Goal: Task Accomplishment & Management: Manage account settings

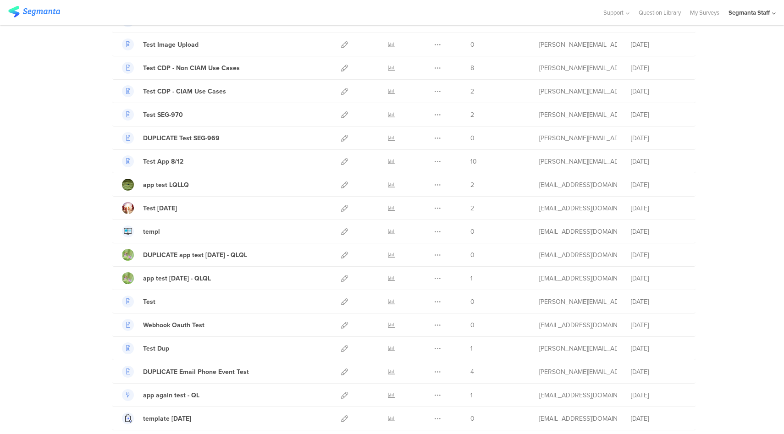
scroll to position [360, 0]
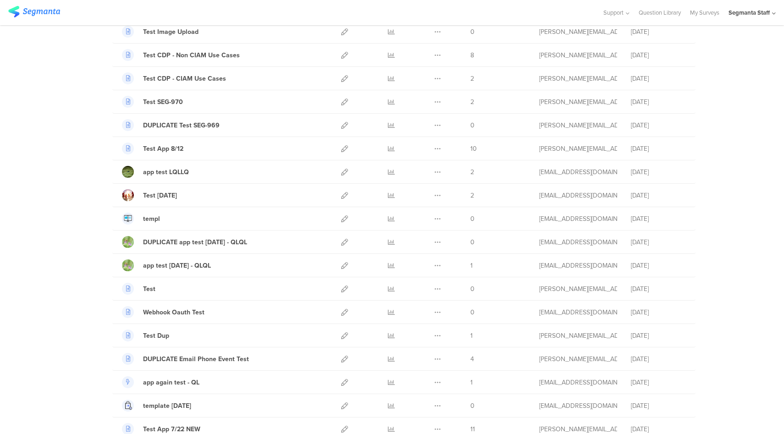
click at [760, 11] on div "Segmanta Staff" at bounding box center [749, 12] width 41 height 9
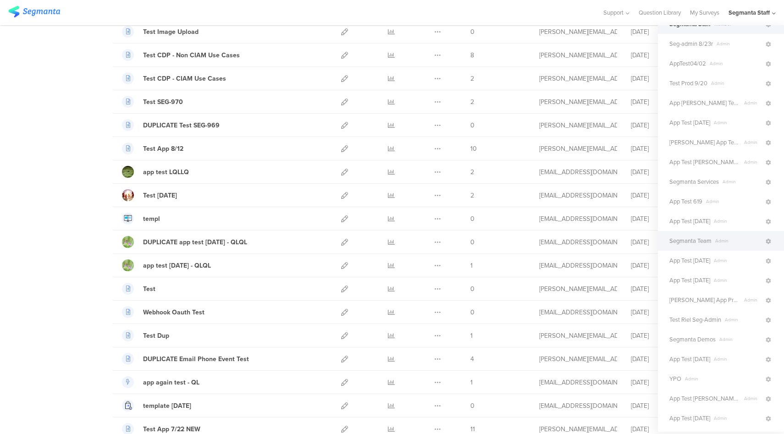
scroll to position [168, 0]
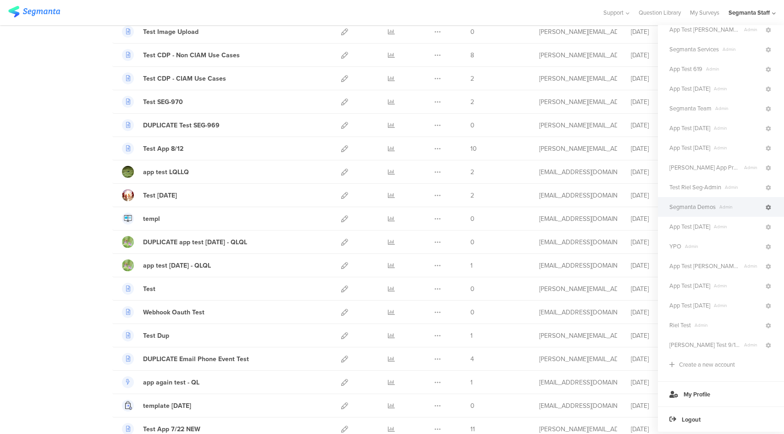
click at [766, 208] on icon at bounding box center [769, 208] width 6 height 6
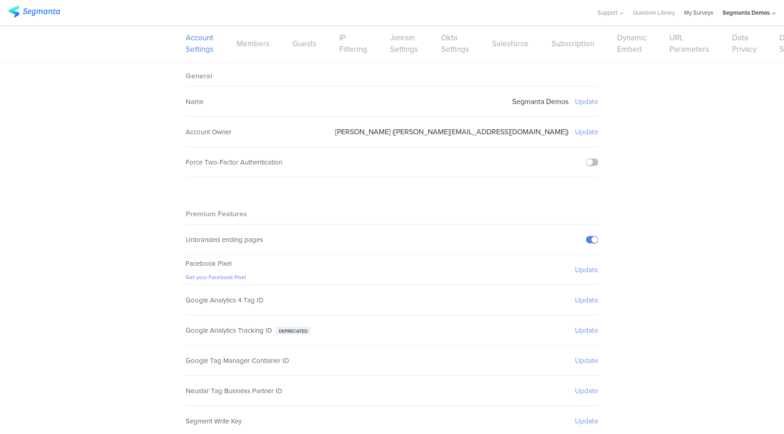
click at [700, 19] on link "My Surveys" at bounding box center [698, 12] width 29 height 25
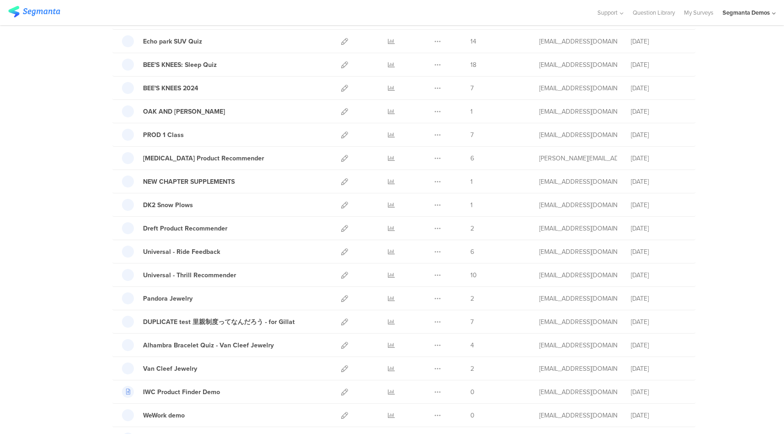
scroll to position [954, 0]
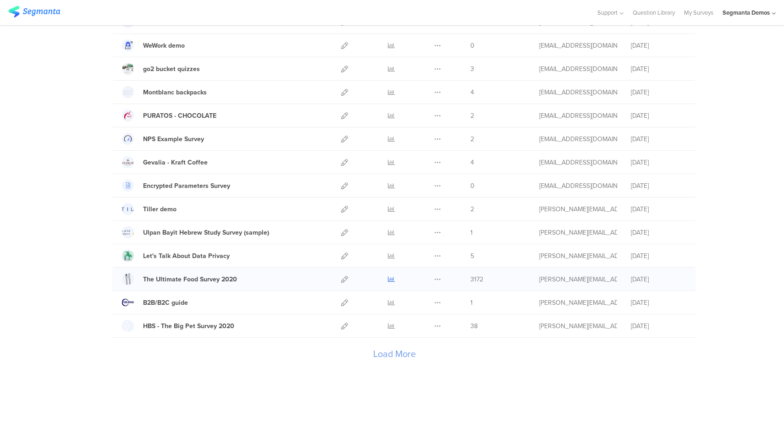
click at [389, 280] on icon at bounding box center [391, 279] width 7 height 7
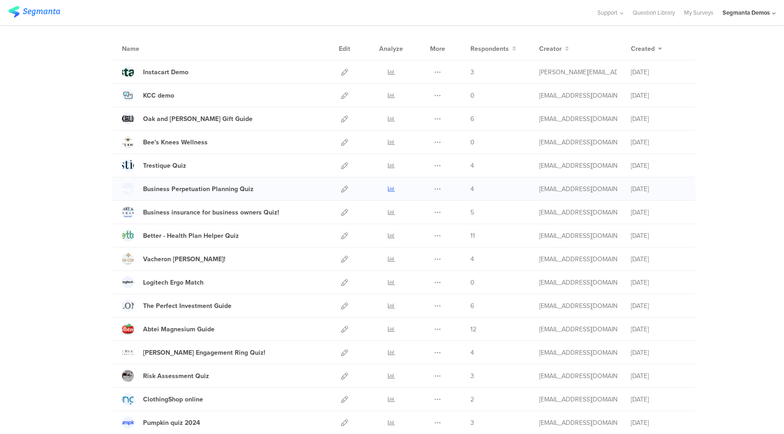
scroll to position [0, 0]
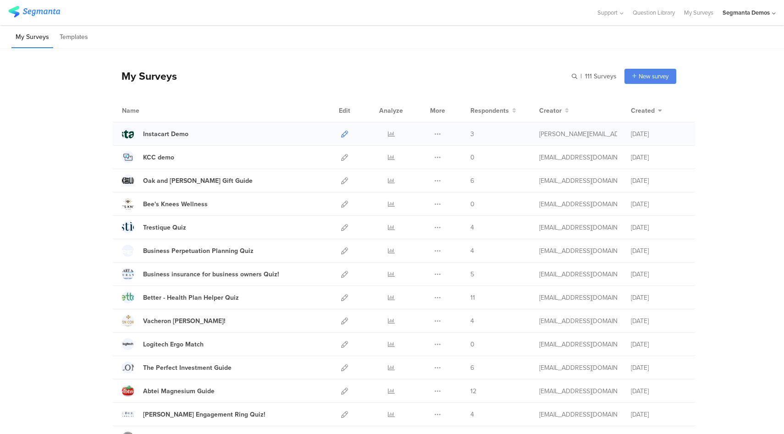
click at [341, 132] on icon at bounding box center [344, 134] width 7 height 7
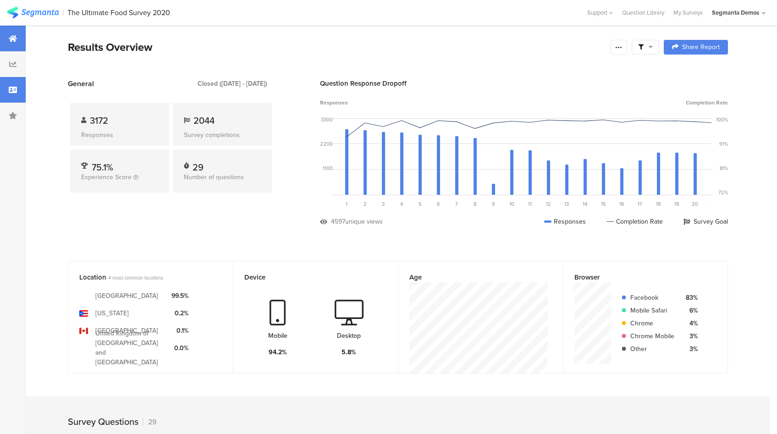
click at [22, 99] on div at bounding box center [13, 90] width 26 height 26
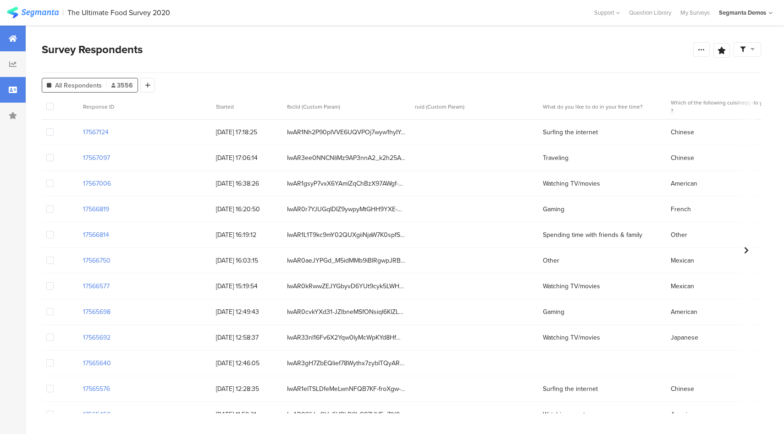
click at [16, 32] on div at bounding box center [13, 39] width 26 height 26
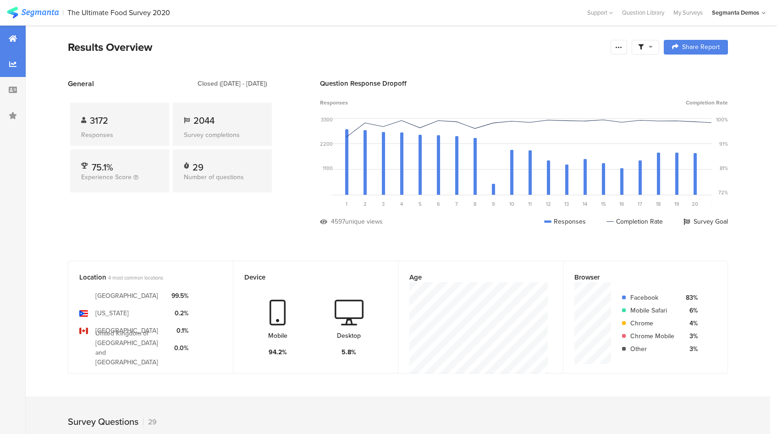
click at [10, 65] on icon at bounding box center [12, 64] width 7 height 7
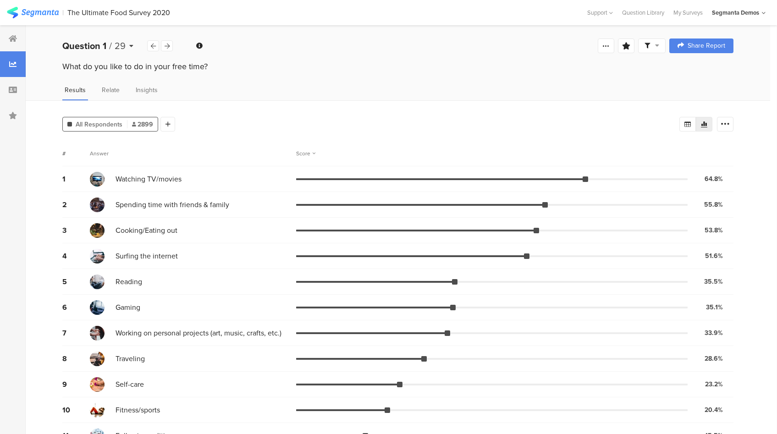
click at [127, 49] on div "Question 1 / 29" at bounding box center [104, 46] width 85 height 14
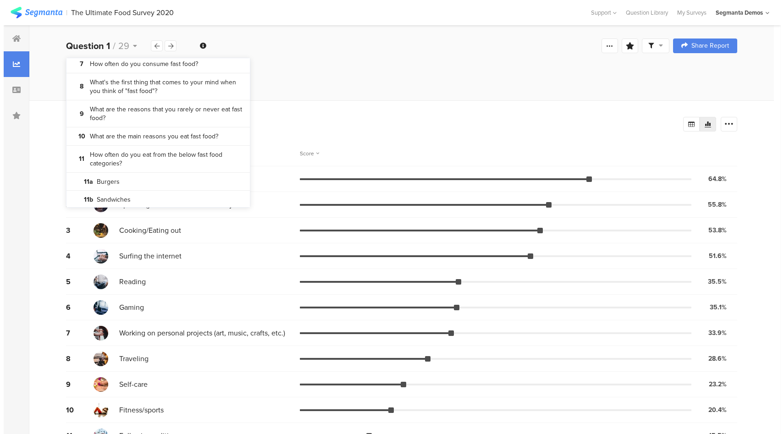
scroll to position [158, 0]
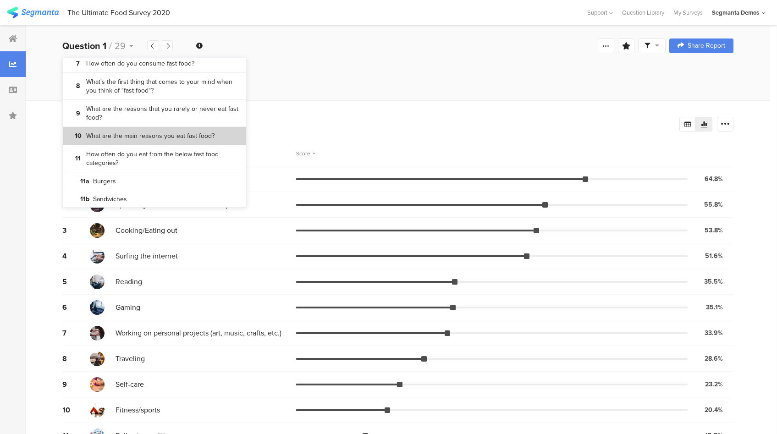
click at [188, 136] on bdi "What are the main reasons you eat fast food?" at bounding box center [150, 136] width 128 height 9
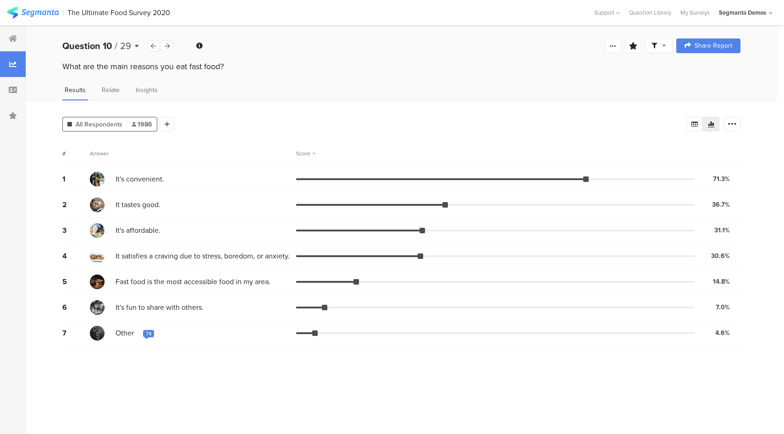
click at [127, 46] on span "29" at bounding box center [125, 46] width 11 height 14
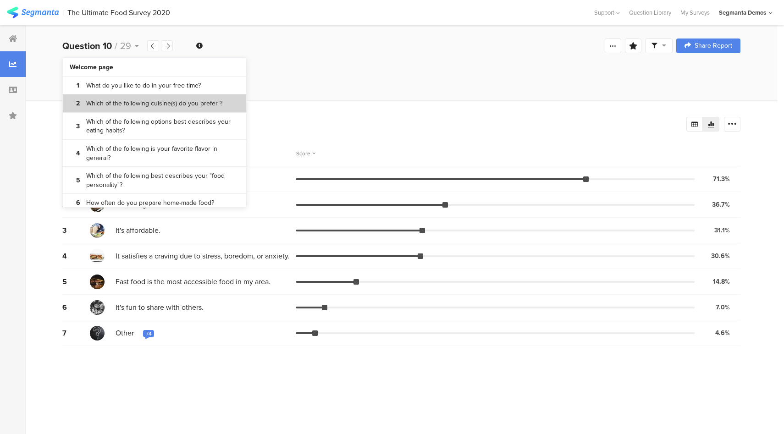
click at [141, 103] on bdi "Which of the following cuisine(s) do you prefer ?" at bounding box center [154, 103] width 136 height 9
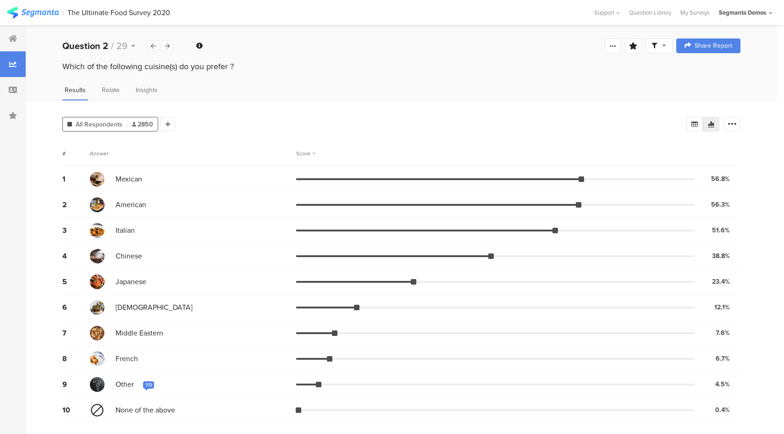
click at [122, 53] on div "Question 2 / 29 Question Type Image Choice Required This question was required …" at bounding box center [402, 45] width 752 height 29
click at [128, 44] on div "Question 2 / 29" at bounding box center [104, 46] width 85 height 14
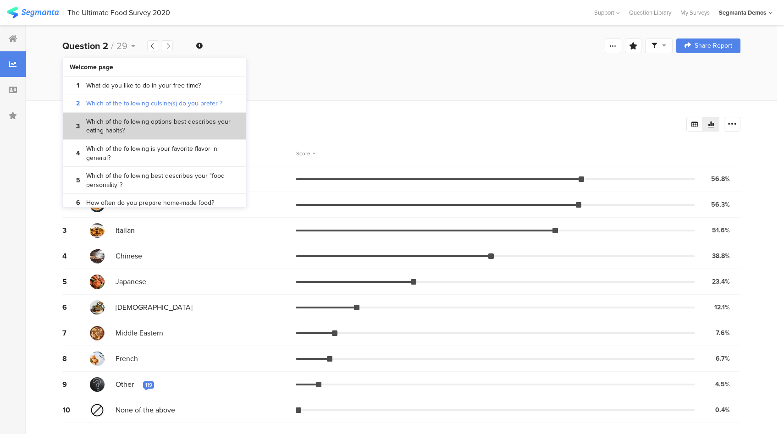
click at [121, 133] on bdi "Which of the following options best describes your eating habits?" at bounding box center [162, 126] width 153 height 18
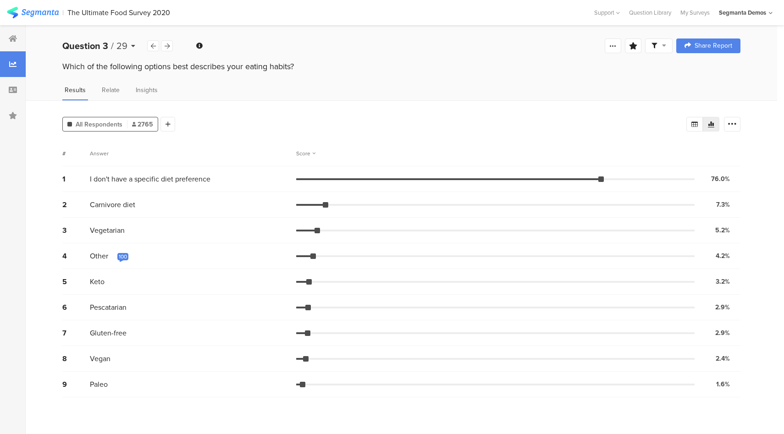
click at [119, 44] on span "29" at bounding box center [122, 46] width 11 height 14
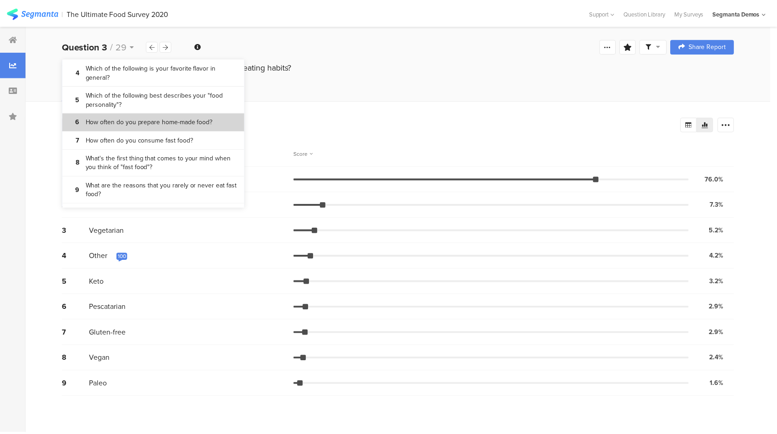
scroll to position [92, 0]
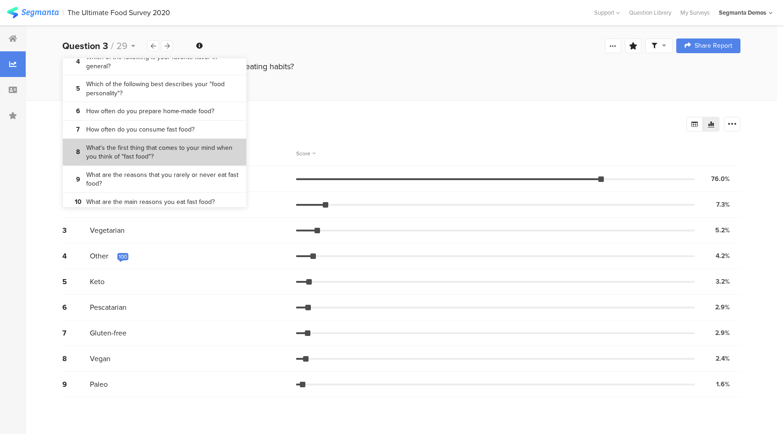
click at [145, 155] on bdi "What's the first thing that comes to your mind when you think of "fast food"?" at bounding box center [162, 153] width 153 height 18
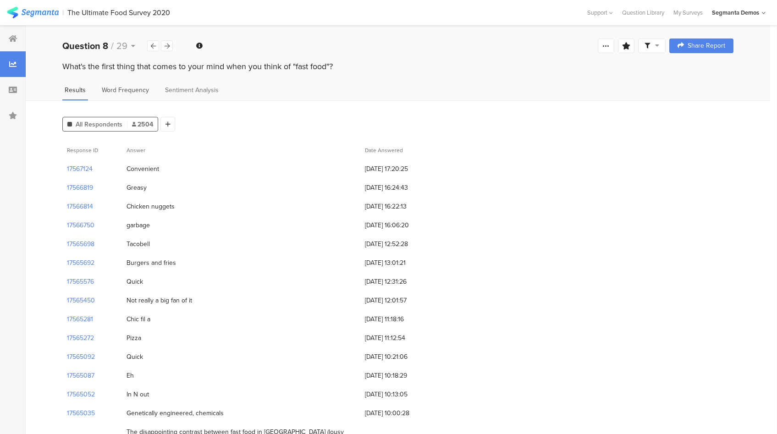
click at [129, 85] on span "Word Frequency" at bounding box center [125, 90] width 47 height 10
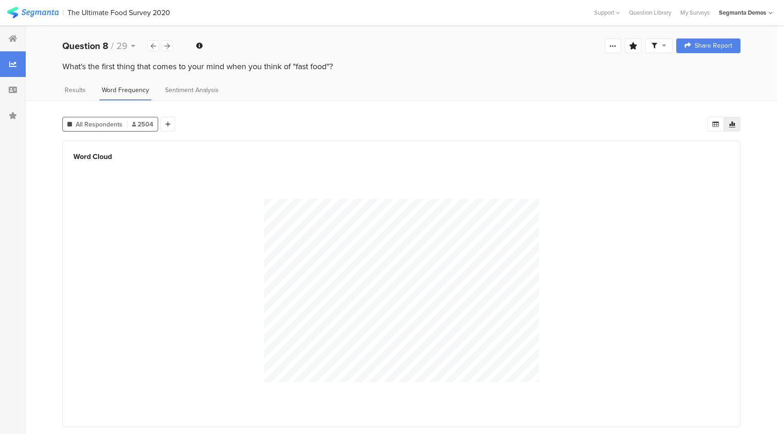
click at [87, 90] on div "Results Word Frequency Sentiment Analysis" at bounding box center [402, 92] width 752 height 15
click at [77, 88] on span "Results" at bounding box center [75, 90] width 21 height 10
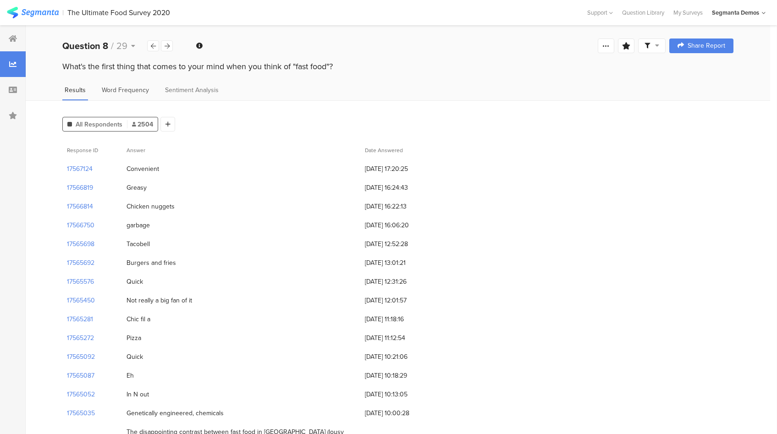
click at [139, 95] on div "Word Frequency" at bounding box center [126, 92] width 52 height 15
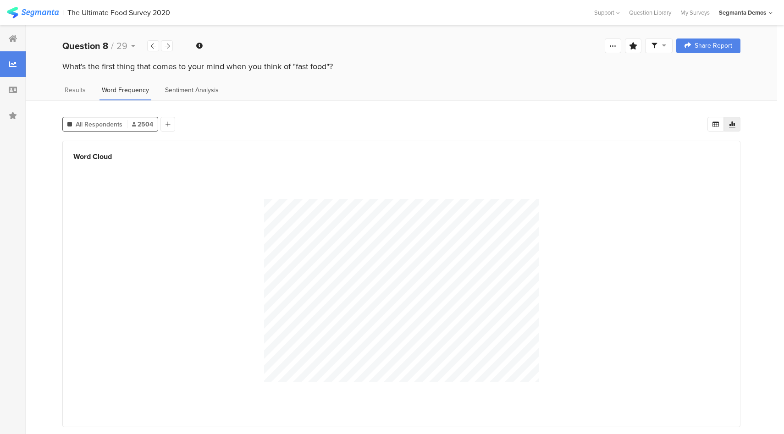
click at [185, 88] on span "Sentiment Analysis" at bounding box center [192, 90] width 54 height 10
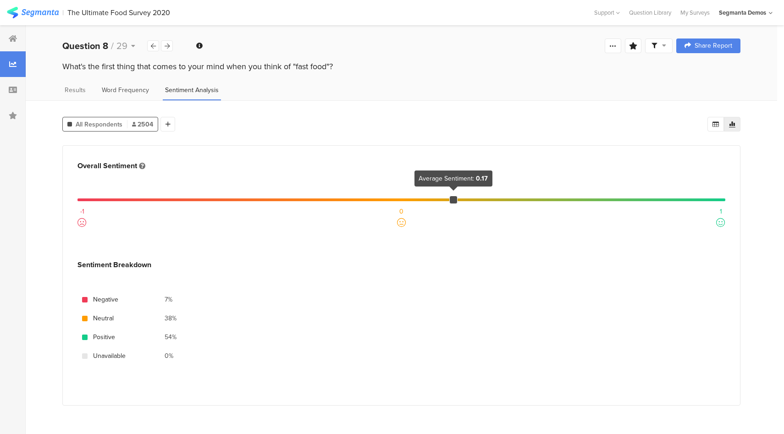
click at [131, 95] on div "Word Frequency" at bounding box center [126, 92] width 52 height 15
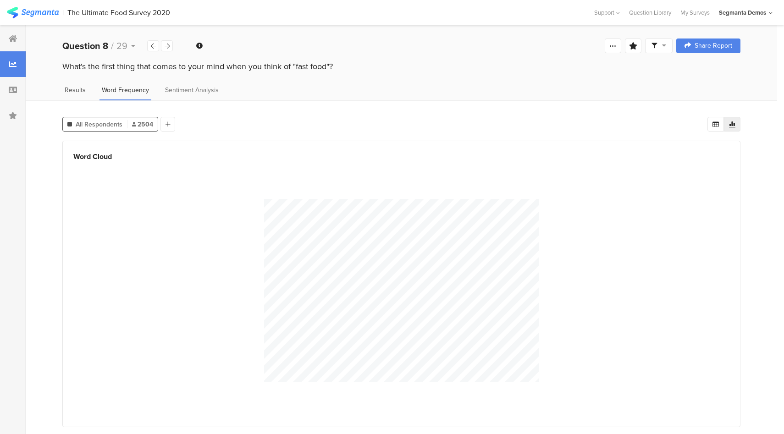
click at [75, 91] on span "Results" at bounding box center [75, 90] width 21 height 10
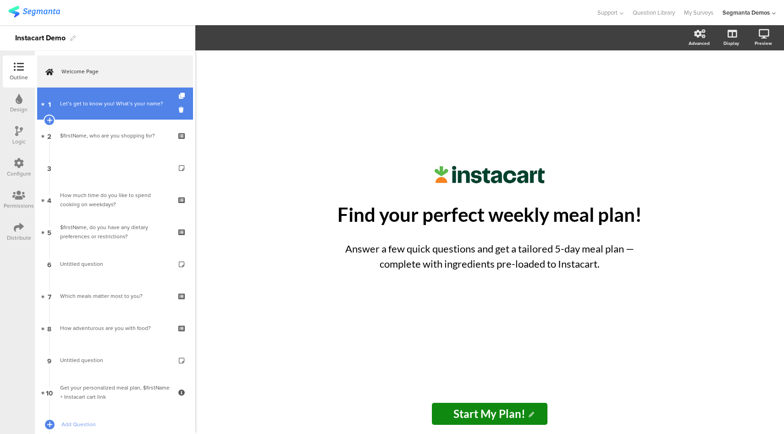
click at [110, 101] on div "Let’s get to know you! What’s your name?" at bounding box center [116, 103] width 113 height 9
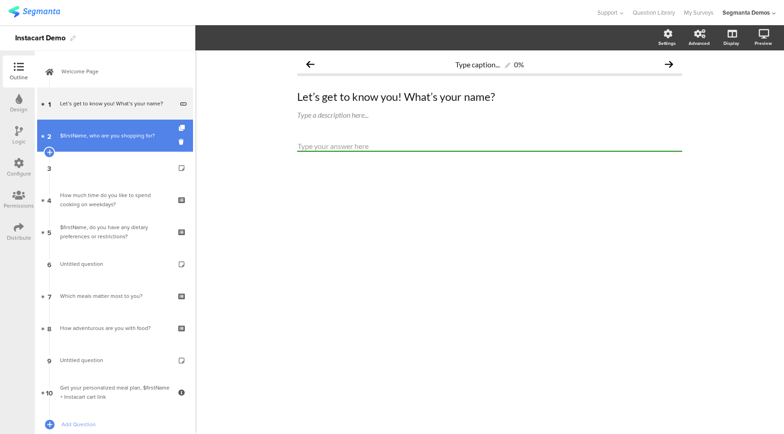
click at [103, 150] on link "2 $firstName, who are you shopping for?" at bounding box center [115, 136] width 156 height 32
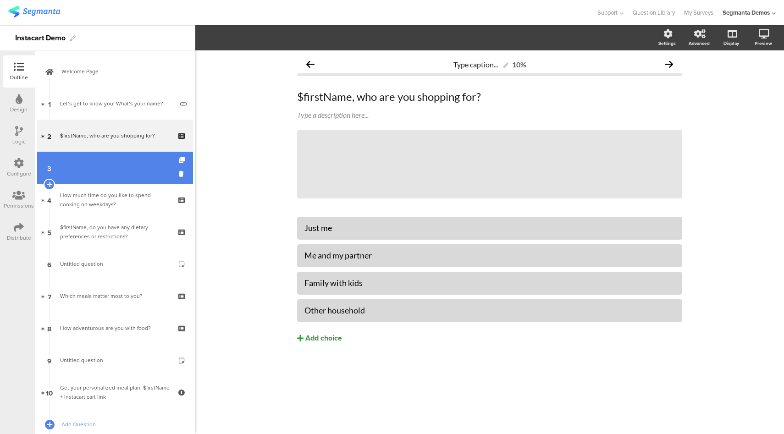
click at [104, 170] on link "3" at bounding box center [115, 168] width 156 height 32
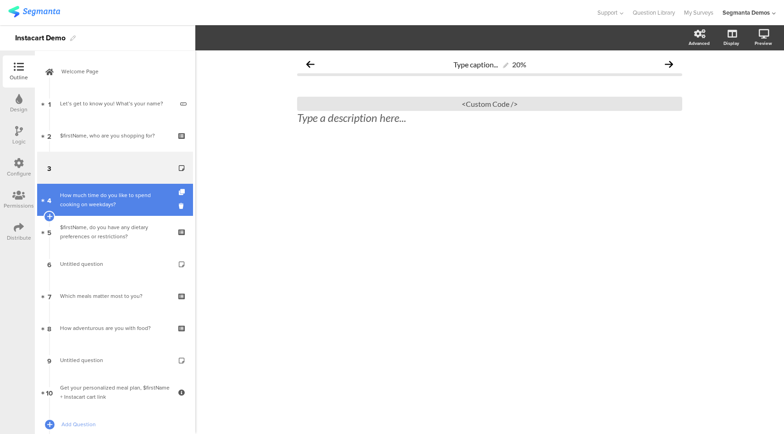
click at [101, 195] on div "How much time do you like to spend cooking on weekdays?" at bounding box center [115, 200] width 110 height 18
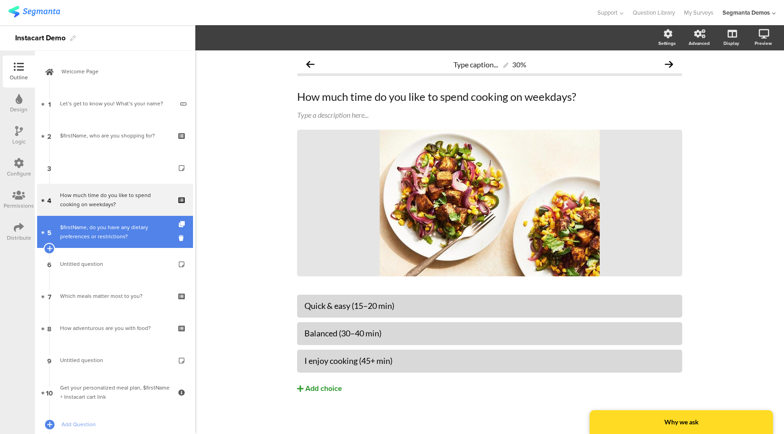
click at [103, 232] on div "$firstName, do you have any dietary preferences or restrictions?" at bounding box center [115, 232] width 110 height 18
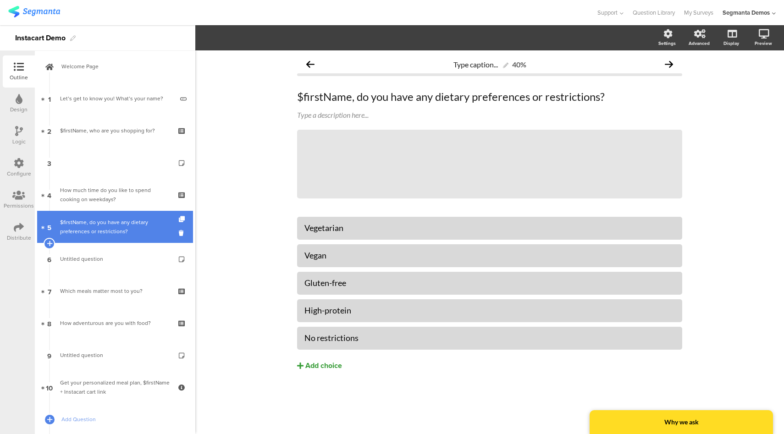
scroll to position [12, 0]
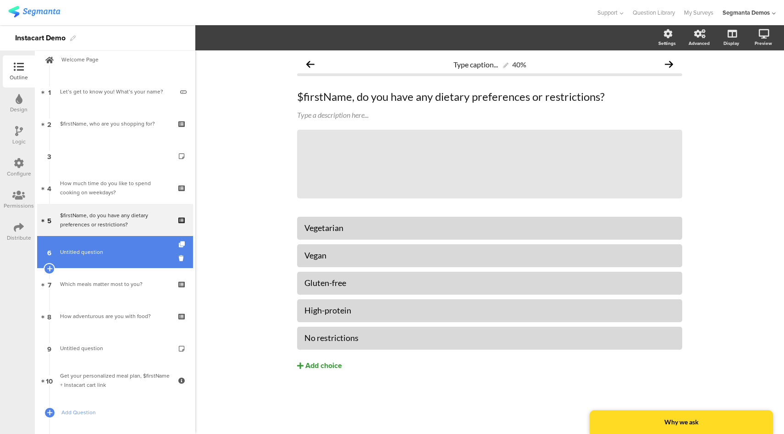
click at [102, 249] on span "Untitled question" at bounding box center [115, 252] width 110 height 9
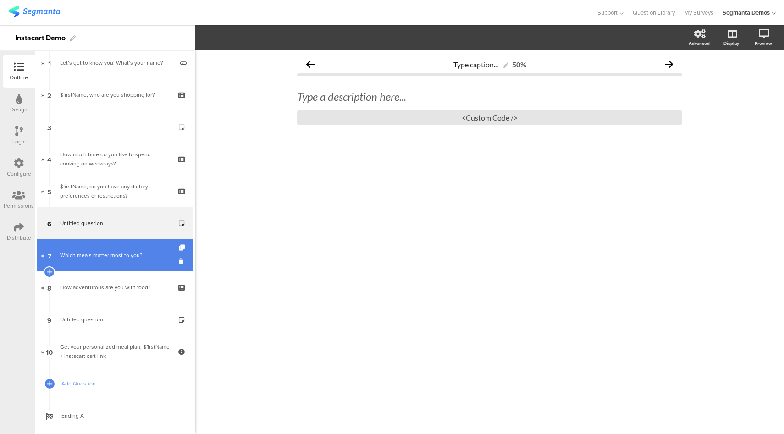
scroll to position [59, 0]
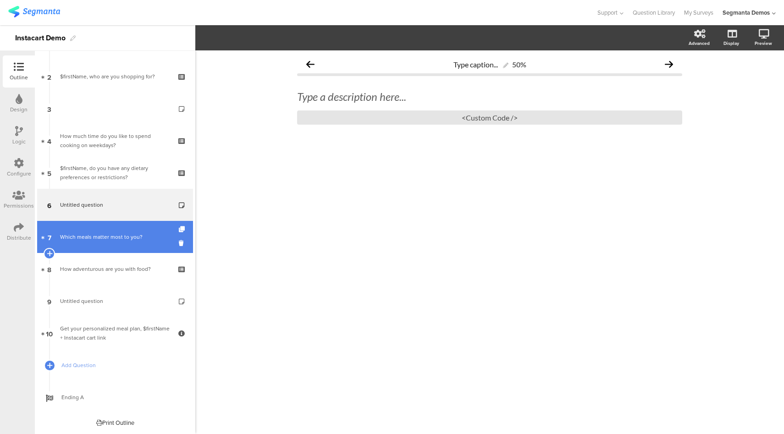
click at [104, 246] on link "7 Which meals matter most to you?" at bounding box center [115, 237] width 156 height 32
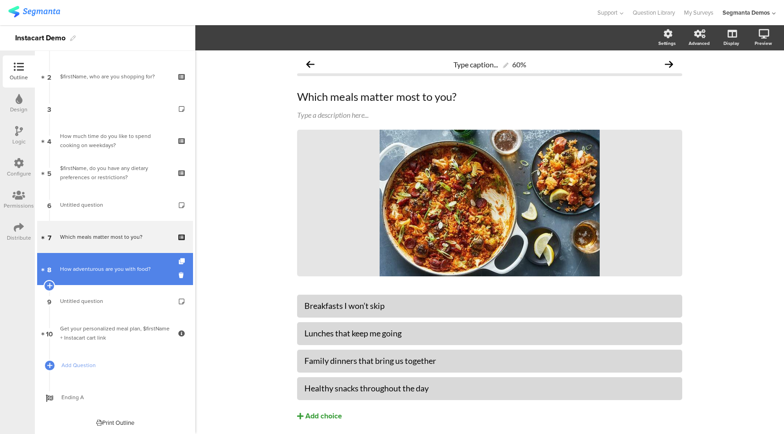
click at [103, 276] on link "8 How adventurous are you with food?" at bounding box center [115, 269] width 156 height 32
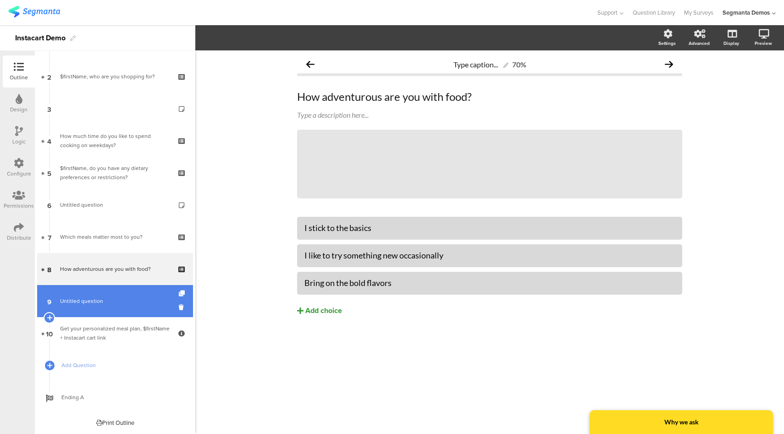
click at [103, 307] on link "9 Untitled question" at bounding box center [115, 301] width 156 height 32
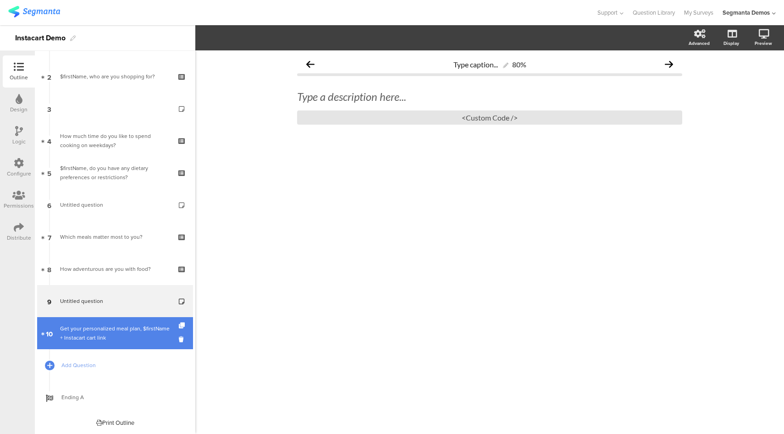
click at [102, 332] on div "Get your personalized meal plan, $firstName + Instacart cart link" at bounding box center [115, 333] width 110 height 18
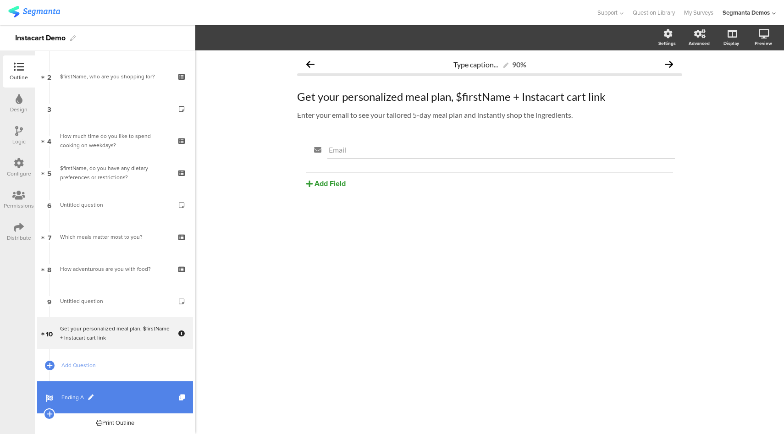
click at [127, 402] on span "Ending A" at bounding box center [119, 397] width 117 height 9
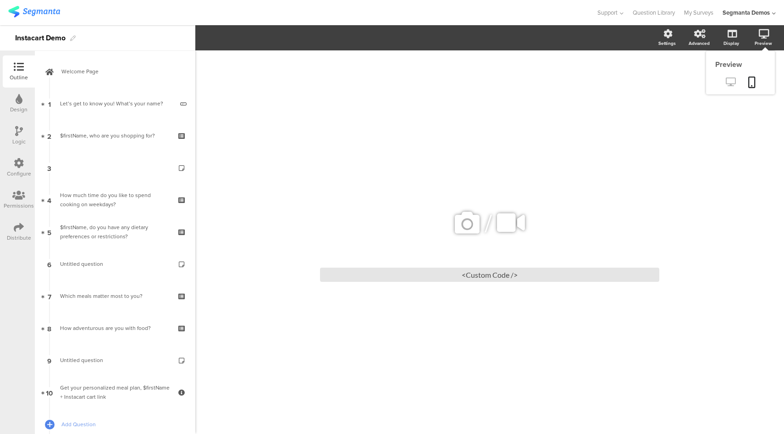
click at [734, 85] on icon at bounding box center [731, 82] width 10 height 9
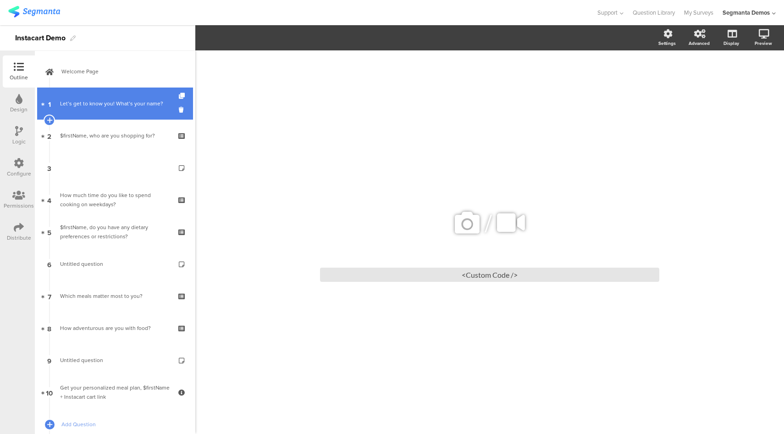
click at [131, 109] on link "1 Let’s get to know you! What’s your name?" at bounding box center [115, 104] width 156 height 32
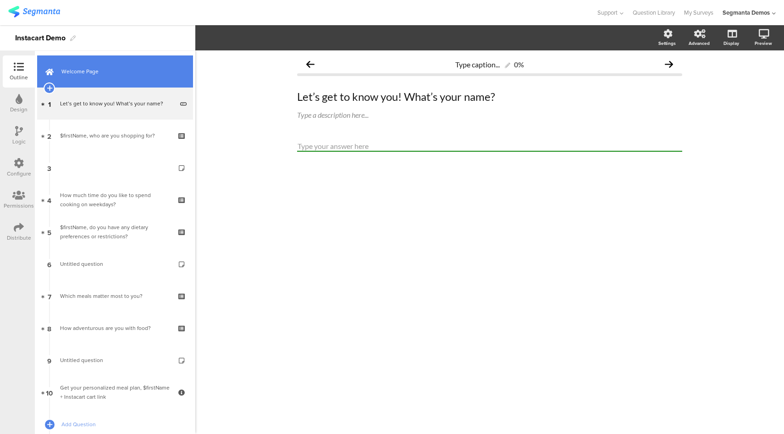
click at [126, 68] on span "Welcome Page" at bounding box center [119, 71] width 117 height 9
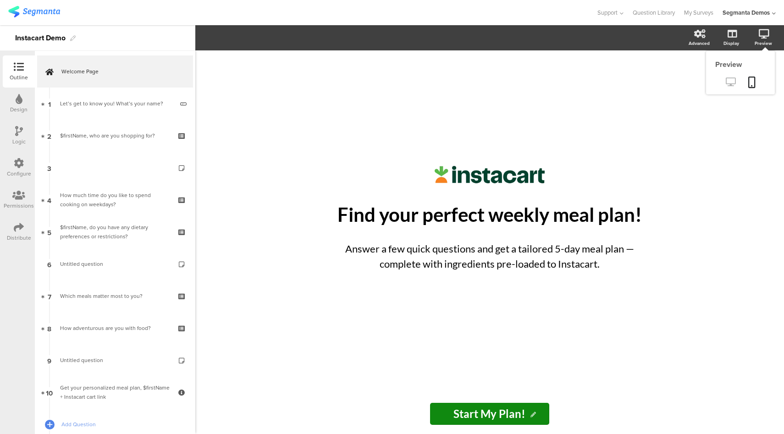
click at [727, 81] on icon at bounding box center [731, 82] width 10 height 9
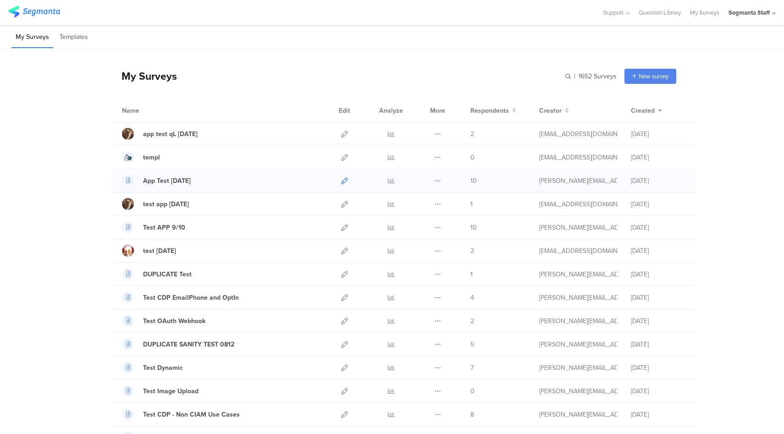
click at [341, 181] on icon at bounding box center [344, 181] width 7 height 7
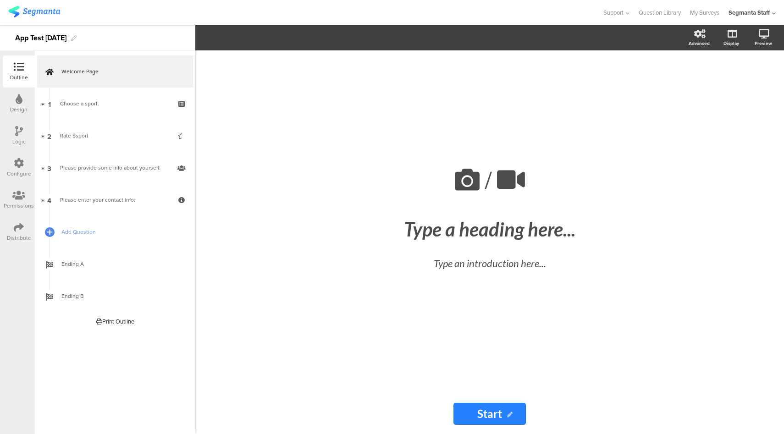
click at [19, 167] on icon at bounding box center [19, 163] width 10 height 10
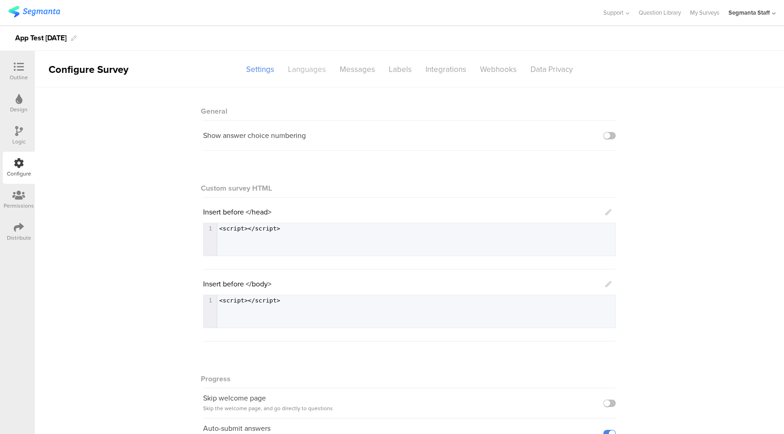
click at [299, 72] on div "Languages" at bounding box center [307, 69] width 52 height 16
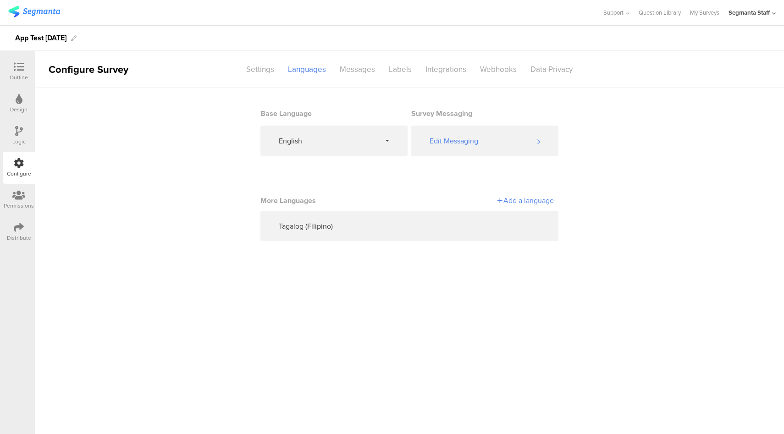
click at [506, 205] on div "Add a language" at bounding box center [482, 200] width 144 height 11
